Goal: Consume media (video, audio): Consume media (video, audio)

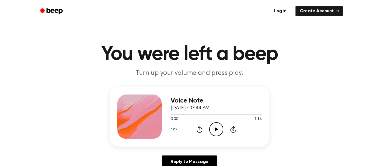
scroll to position [1, 0]
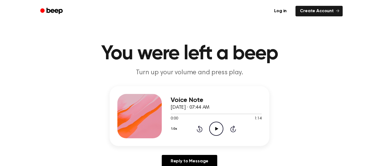
click at [214, 127] on icon "Play Audio" at bounding box center [216, 129] width 14 height 14
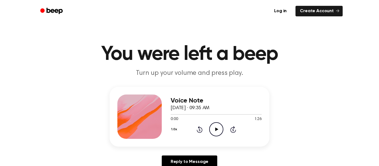
click at [215, 129] on icon at bounding box center [216, 130] width 3 height 4
click at [238, 108] on div "Voice Note September 6, 2024 · 09:35 AM" at bounding box center [216, 104] width 91 height 15
drag, startPoint x: 237, startPoint y: 108, endPoint x: 155, endPoint y: 89, distance: 84.3
click at [155, 89] on div "Voice Note September 6, 2024 · 09:35 AM 0:14 1:26 Your browser does not support…" at bounding box center [190, 117] width 160 height 60
click at [140, 73] on p "Turn up your volume and press play." at bounding box center [189, 73] width 213 height 9
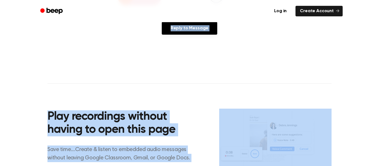
scroll to position [181, 0]
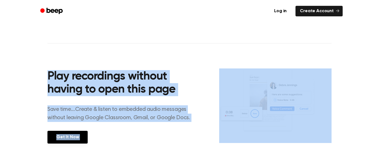
drag, startPoint x: 90, startPoint y: 43, endPoint x: 351, endPoint y: 165, distance: 288.4
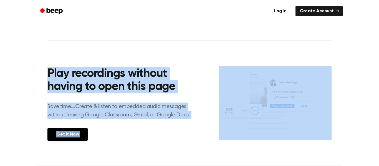
click at [351, 165] on div "Log in Create Account You were left a beep Turn up your volume and press play. …" at bounding box center [189, 47] width 379 height 448
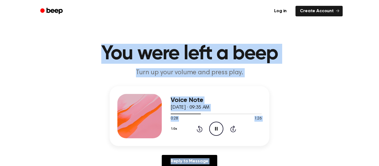
scroll to position [0, 0]
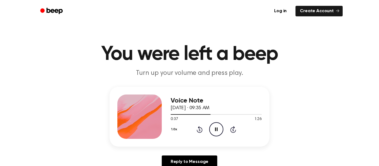
click at [27, 7] on header "Log in Create Account" at bounding box center [189, 11] width 379 height 22
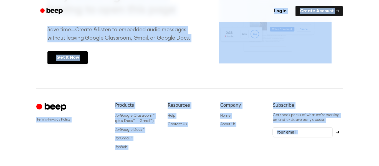
scroll to position [281, 0]
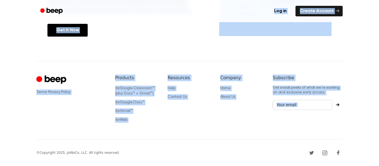
drag, startPoint x: 28, startPoint y: 7, endPoint x: 379, endPoint y: 179, distance: 391.1
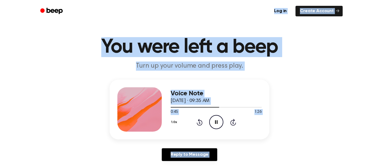
scroll to position [0, 0]
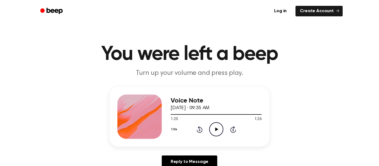
click at [57, 9] on icon "Beep" at bounding box center [55, 11] width 16 height 6
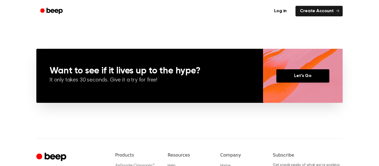
scroll to position [384, 0]
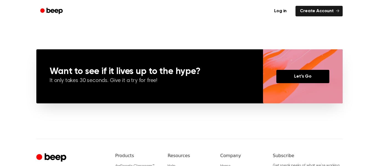
click at [148, 59] on div "Want to see if it lives up to the hype? It only takes 30 seconds. Give it a try…" at bounding box center [149, 76] width 227 height 54
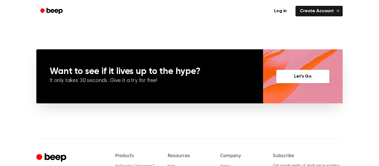
click at [300, 82] on link "Let’s Go" at bounding box center [303, 76] width 53 height 13
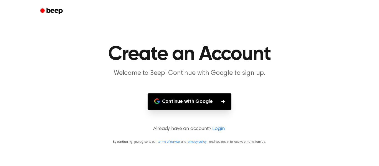
click at [51, 5] on div at bounding box center [189, 11] width 307 height 22
click at [54, 10] on icon "Beep" at bounding box center [55, 11] width 16 height 6
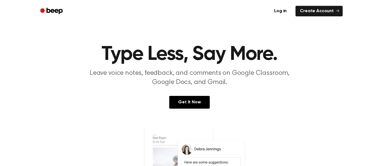
click at [54, 10] on icon "Beep" at bounding box center [55, 11] width 16 height 6
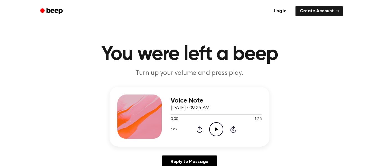
click at [215, 131] on icon "Play Audio" at bounding box center [216, 129] width 14 height 14
click at [214, 127] on icon "Play Audio" at bounding box center [216, 129] width 14 height 14
click at [215, 127] on icon "Play Audio" at bounding box center [216, 129] width 14 height 14
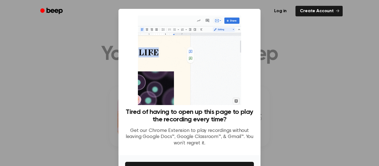
click at [215, 127] on div "Tired of having to open up this page to play the recording every time? Get our …" at bounding box center [189, 130] width 129 height 43
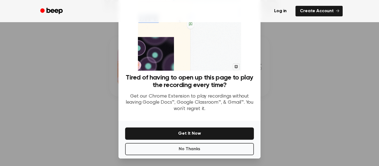
scroll to position [36, 0]
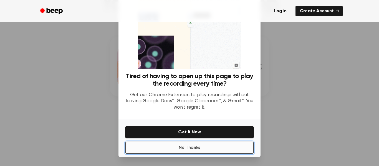
click at [187, 151] on button "No Thanks" at bounding box center [189, 148] width 129 height 12
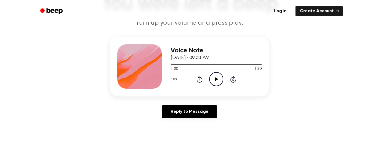
click at [206, 62] on div "Voice Note [DATE] · 09:38 AM" at bounding box center [216, 54] width 91 height 15
click at [213, 79] on icon "Play Audio" at bounding box center [216, 79] width 14 height 14
